Goal: Entertainment & Leisure: Consume media (video, audio)

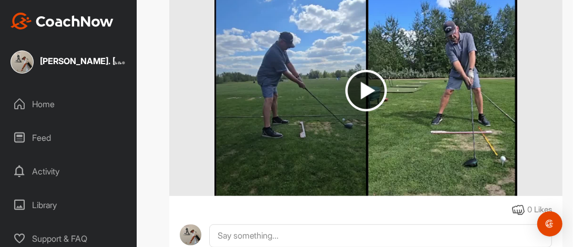
scroll to position [274, 0]
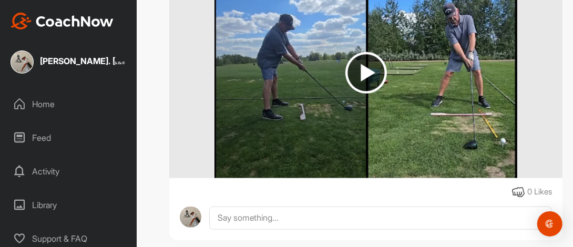
click at [360, 94] on img at bounding box center [366, 73] width 42 height 42
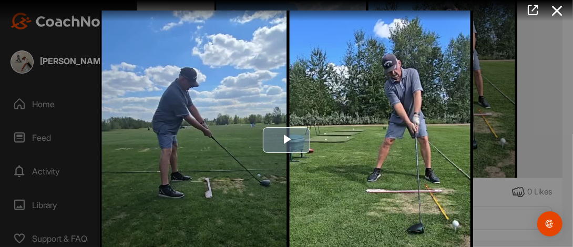
click at [286, 140] on span "Video Player" at bounding box center [286, 140] width 0 height 0
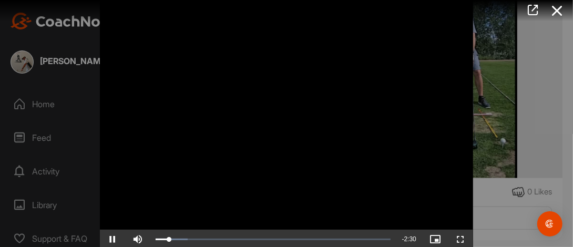
scroll to position [22, 0]
drag, startPoint x: 568, startPoint y: 132, endPoint x: 570, endPoint y: 157, distance: 24.8
click at [570, 157] on div at bounding box center [286, 123] width 573 height 247
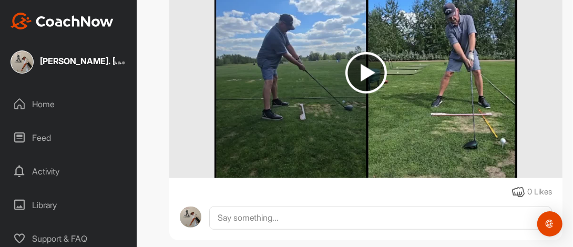
click at [361, 94] on img at bounding box center [366, 73] width 42 height 42
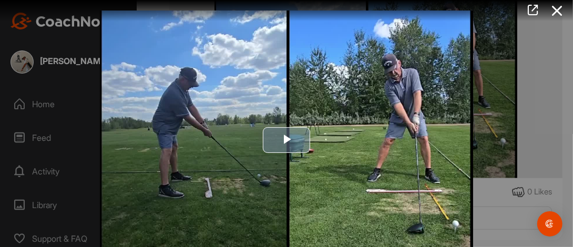
click at [286, 140] on span "Video Player" at bounding box center [286, 140] width 0 height 0
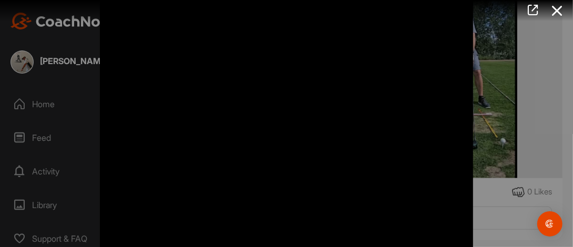
drag, startPoint x: 570, startPoint y: 131, endPoint x: 571, endPoint y: 152, distance: 21.6
click at [571, 152] on div at bounding box center [286, 123] width 573 height 247
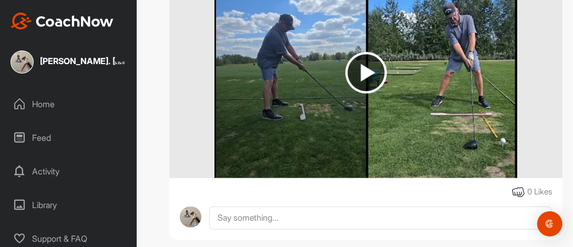
click at [358, 94] on img at bounding box center [366, 73] width 42 height 42
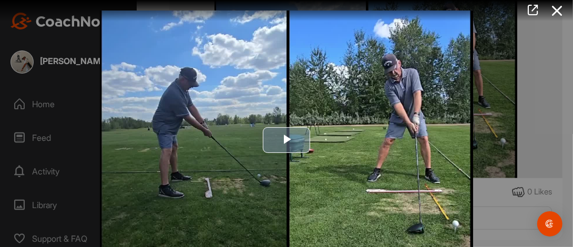
click at [286, 140] on span "Video Player" at bounding box center [286, 140] width 0 height 0
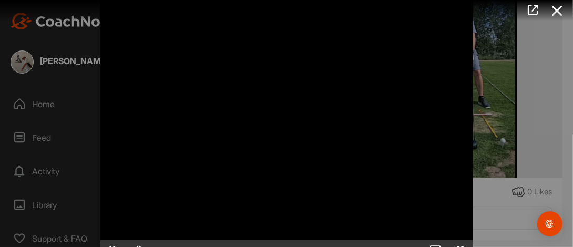
drag, startPoint x: 568, startPoint y: 165, endPoint x: 571, endPoint y: 177, distance: 12.4
click at [571, 177] on div at bounding box center [286, 123] width 573 height 247
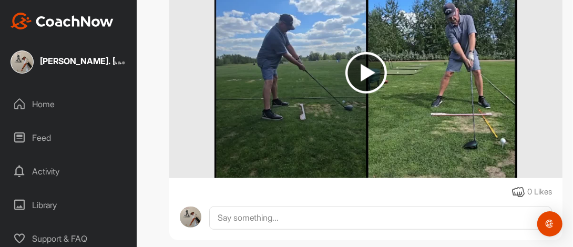
click at [360, 94] on img at bounding box center [366, 73] width 42 height 42
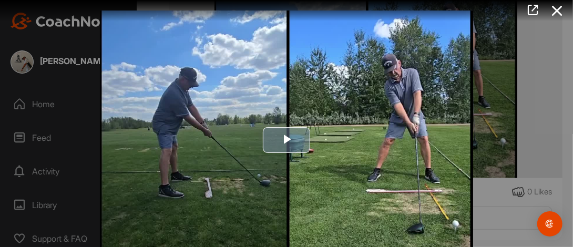
click at [286, 140] on span "Video Player" at bounding box center [286, 140] width 0 height 0
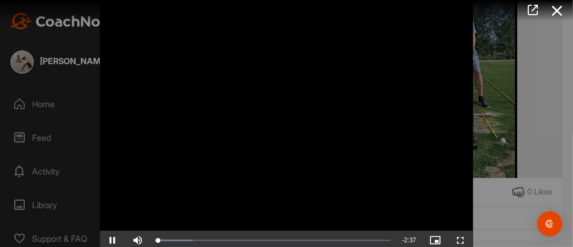
scroll to position [22, 0]
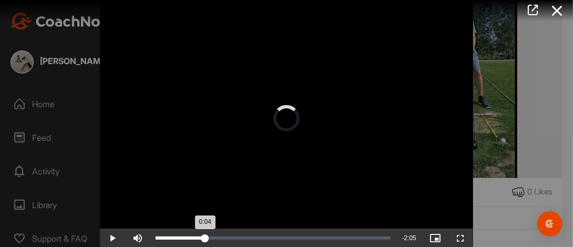
click at [201, 237] on div "Loaded : 16.95% 0:33 0:04" at bounding box center [273, 238] width 235 height 3
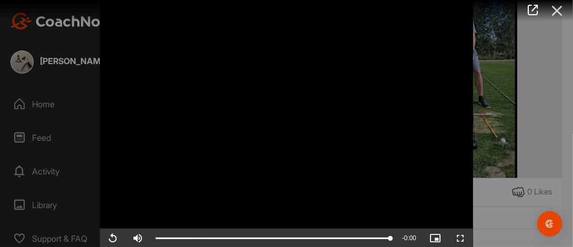
click at [558, 11] on icon at bounding box center [557, 10] width 24 height 19
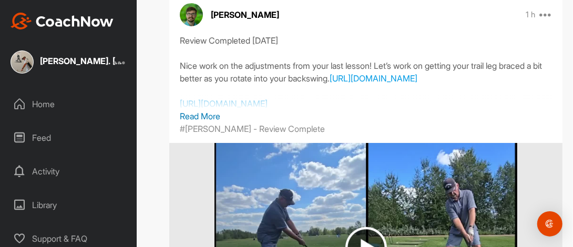
scroll to position [101, 0]
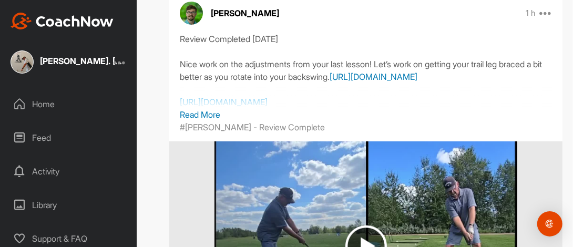
click at [353, 82] on link "[URL][DOMAIN_NAME]" at bounding box center [374, 76] width 88 height 11
drag, startPoint x: 212, startPoint y: 141, endPoint x: 207, endPoint y: 147, distance: 8.6
click at [212, 121] on p "Read More" at bounding box center [366, 114] width 372 height 13
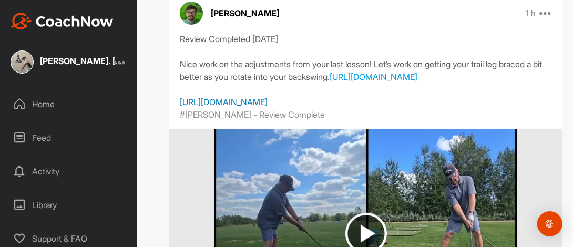
click at [268, 107] on link "[URL][DOMAIN_NAME]" at bounding box center [224, 102] width 88 height 11
